Goal: Check status

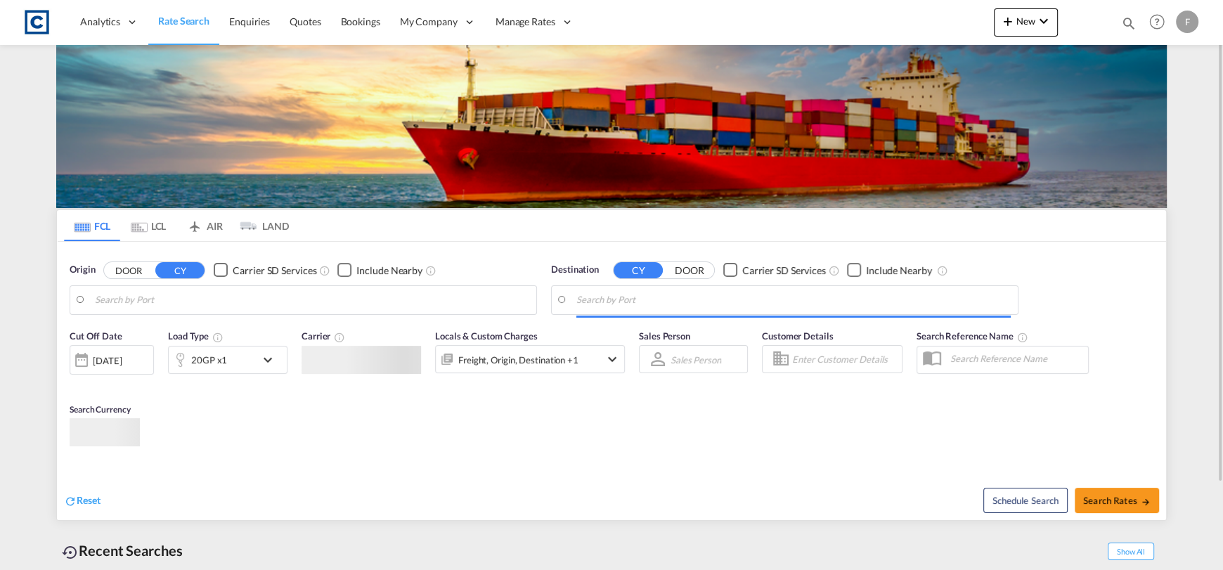
click at [1125, 22] on md-icon "icon-magnify" at bounding box center [1128, 22] width 15 height 15
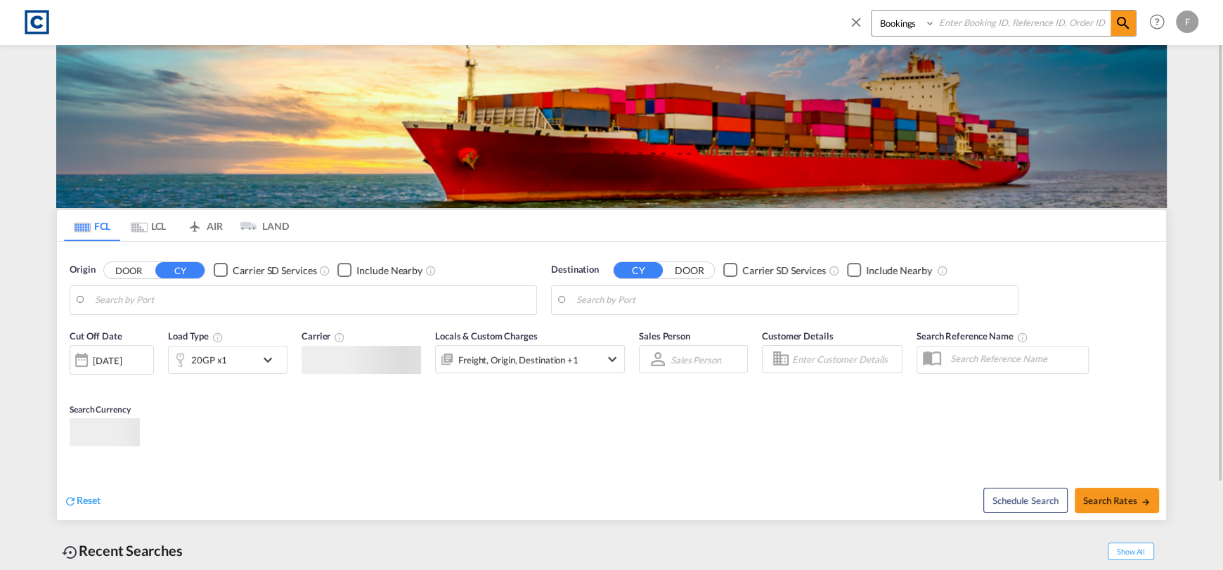
type input "GB-LE67, [GEOGRAPHIC_DATA]"
type input "[GEOGRAPHIC_DATA], [GEOGRAPHIC_DATA]"
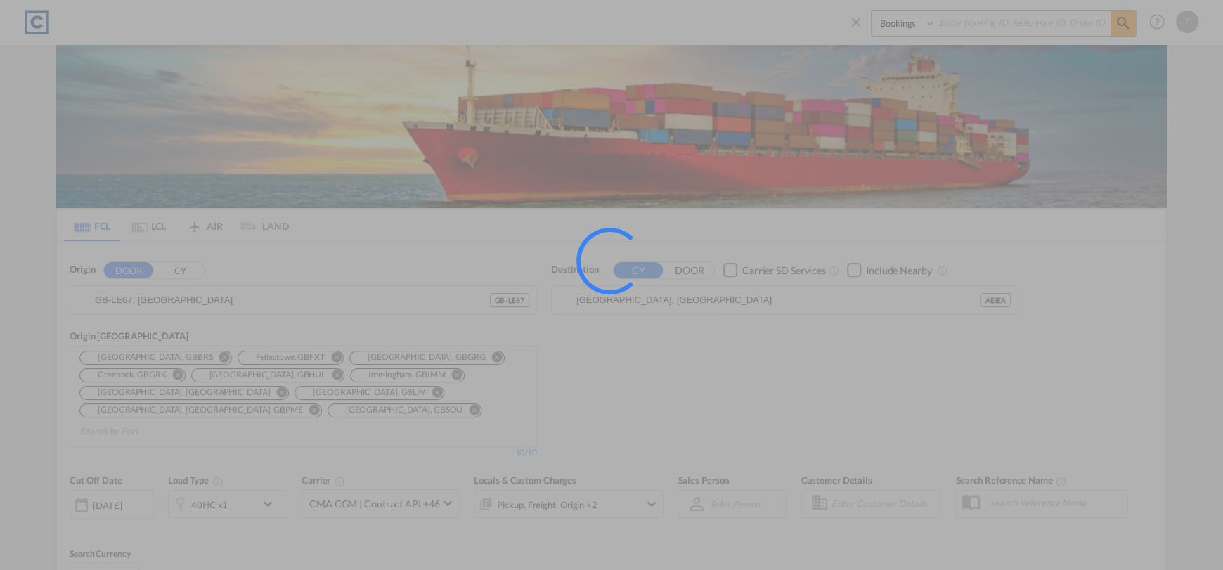
click at [1037, 25] on div at bounding box center [611, 285] width 1223 height 570
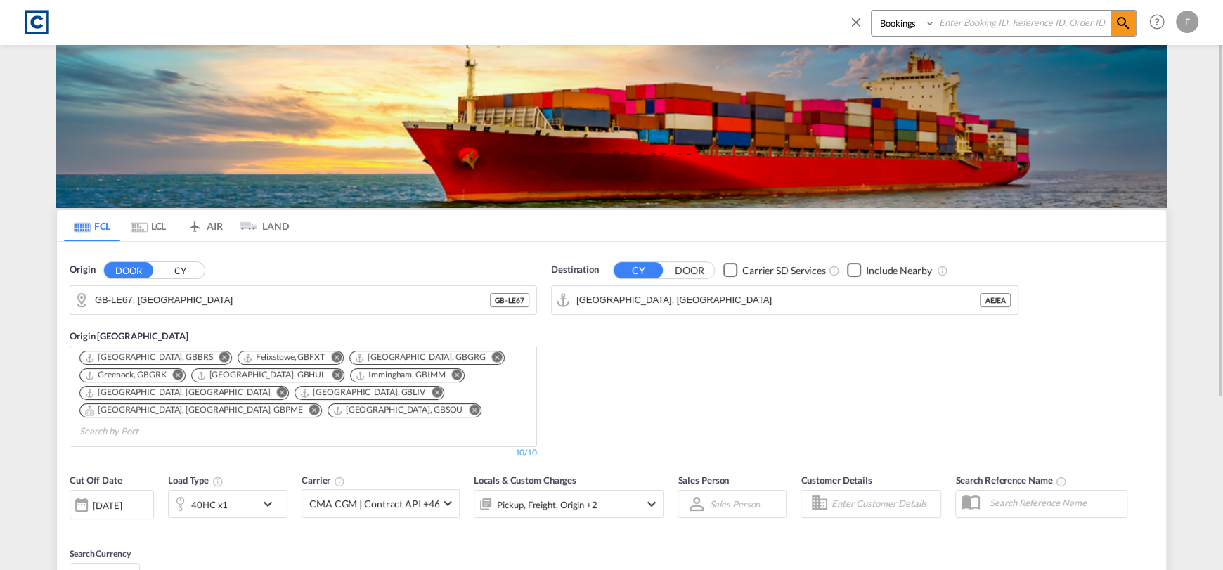
drag, startPoint x: 968, startPoint y: 20, endPoint x: 917, endPoint y: 30, distance: 51.6
click at [968, 20] on input at bounding box center [1023, 23] width 175 height 25
paste input "CAD000009603"
type input "CAD000009603"
click at [914, 30] on select "Bookings Quotes Enquiries" at bounding box center [905, 23] width 67 height 25
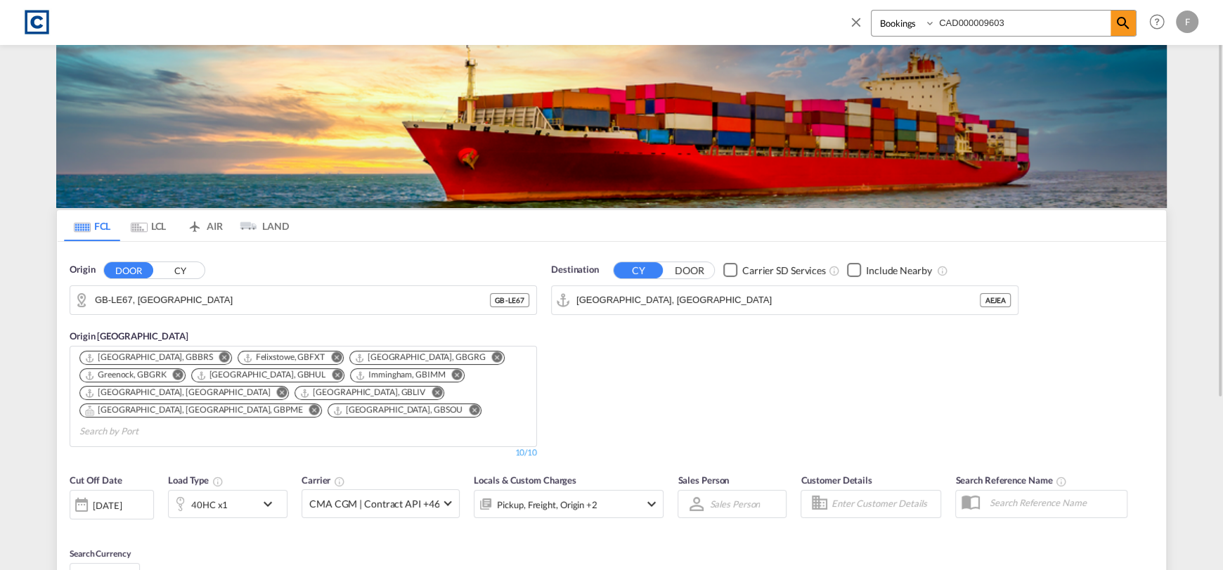
select select "Quotes"
click at [872, 11] on select "Bookings Quotes Enquiries" at bounding box center [905, 23] width 67 height 25
click at [1123, 18] on md-icon "icon-magnify" at bounding box center [1123, 23] width 17 height 17
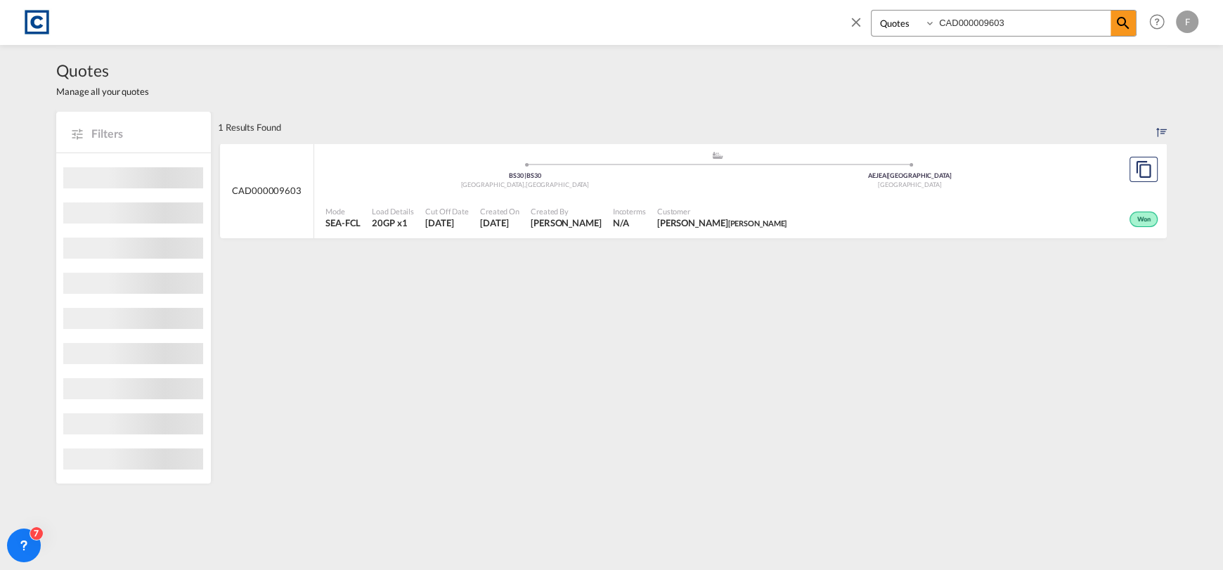
click at [1002, 208] on div "Won" at bounding box center [976, 217] width 369 height 35
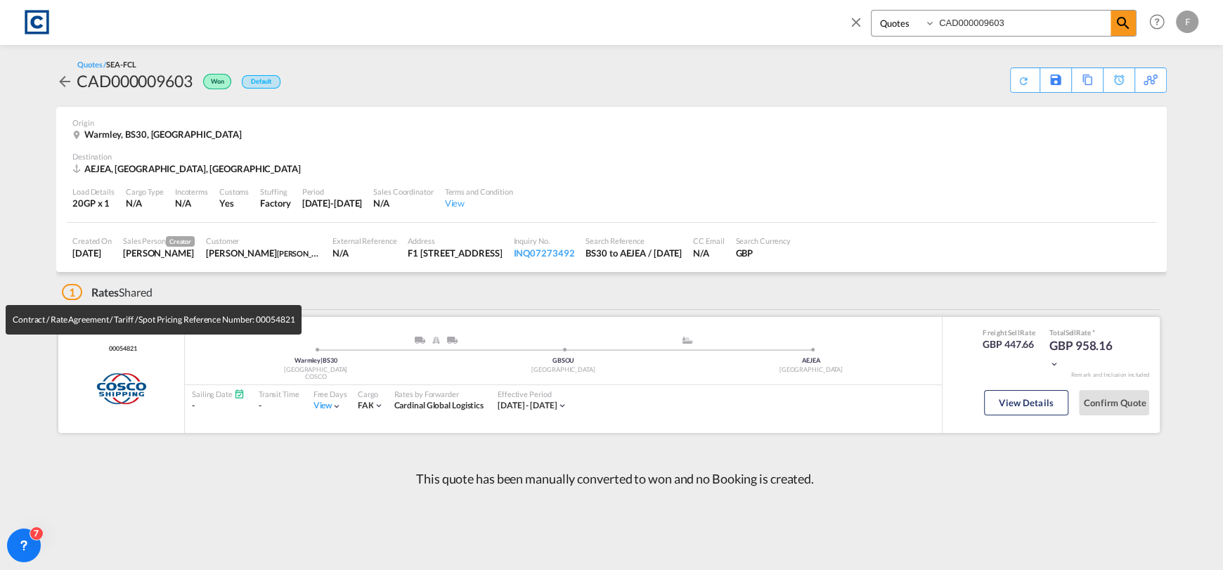
click at [119, 351] on span "00054821" at bounding box center [120, 348] width 31 height 9
copy span "00054821"
